Goal: Task Accomplishment & Management: Use online tool/utility

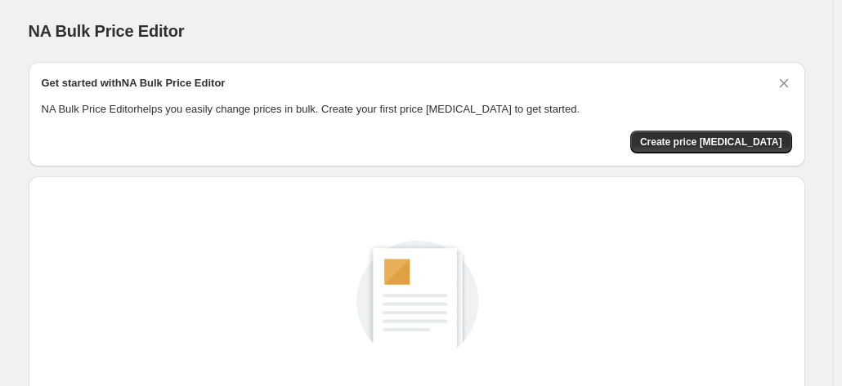
scroll to position [225, 0]
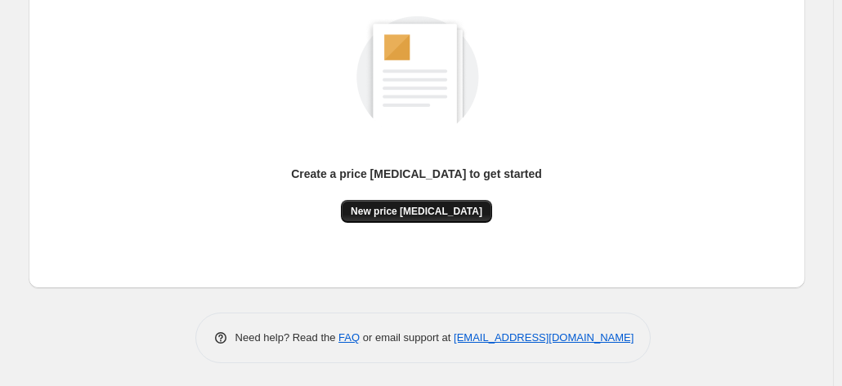
click at [422, 206] on span "New price [MEDICAL_DATA]" at bounding box center [417, 211] width 132 height 13
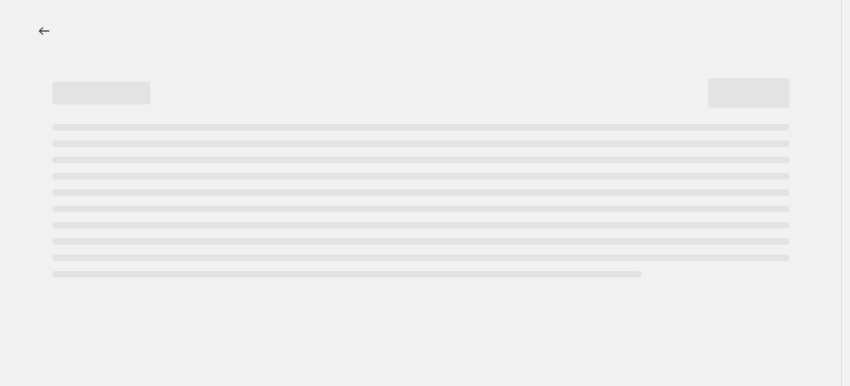
select select "percentage"
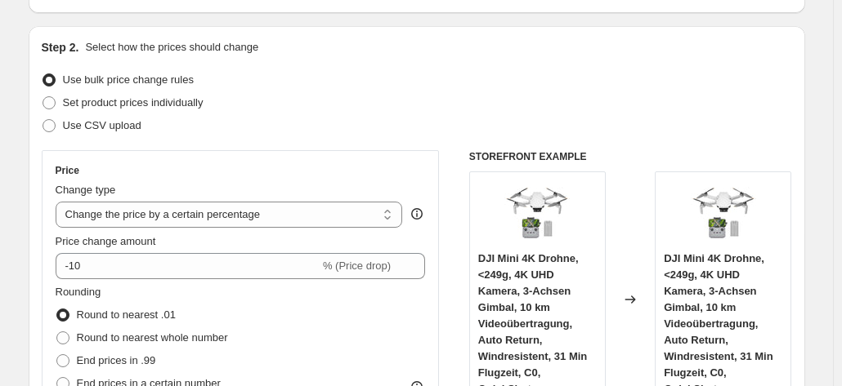
scroll to position [163, 0]
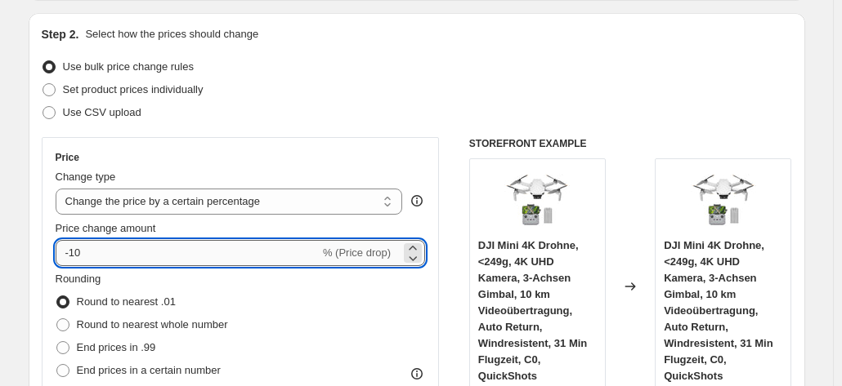
click at [195, 257] on input "-10" at bounding box center [188, 253] width 264 height 26
type input "-1"
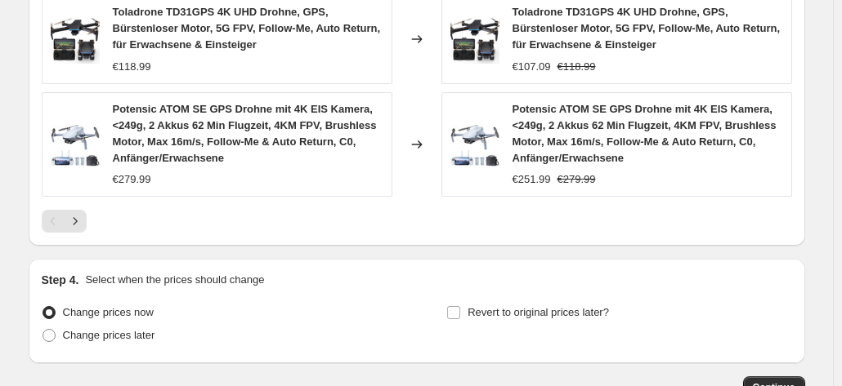
scroll to position [1416, 0]
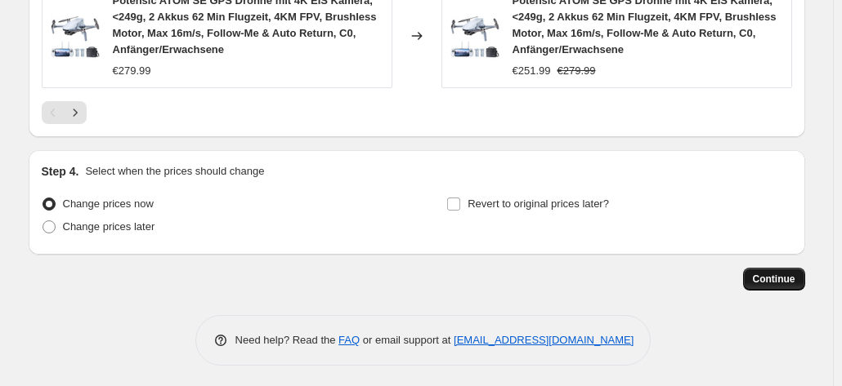
type input "-41"
click at [761, 268] on button "Continue" at bounding box center [774, 279] width 62 height 23
click at [790, 283] on button "Continue" at bounding box center [774, 279] width 62 height 23
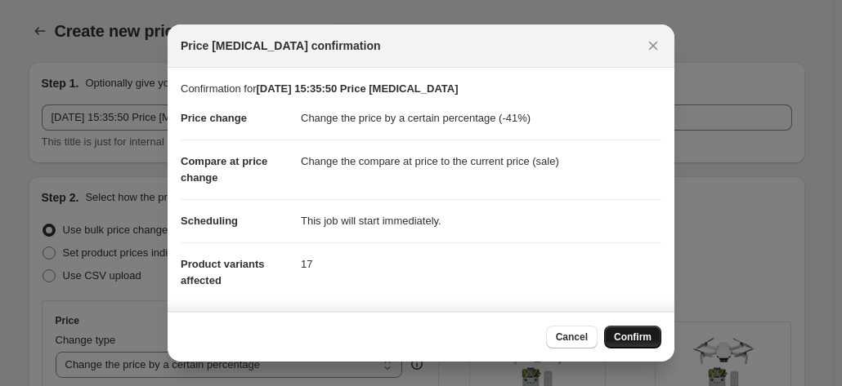
click at [632, 340] on span "Confirm" at bounding box center [633, 337] width 38 height 13
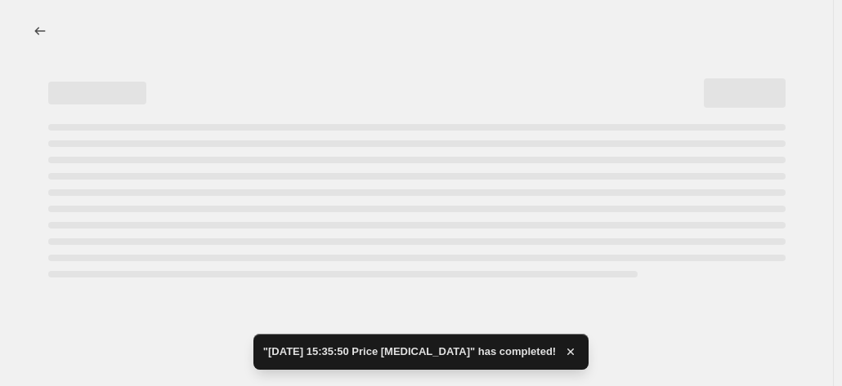
select select "percentage"
